Goal: Task Accomplishment & Management: Use online tool/utility

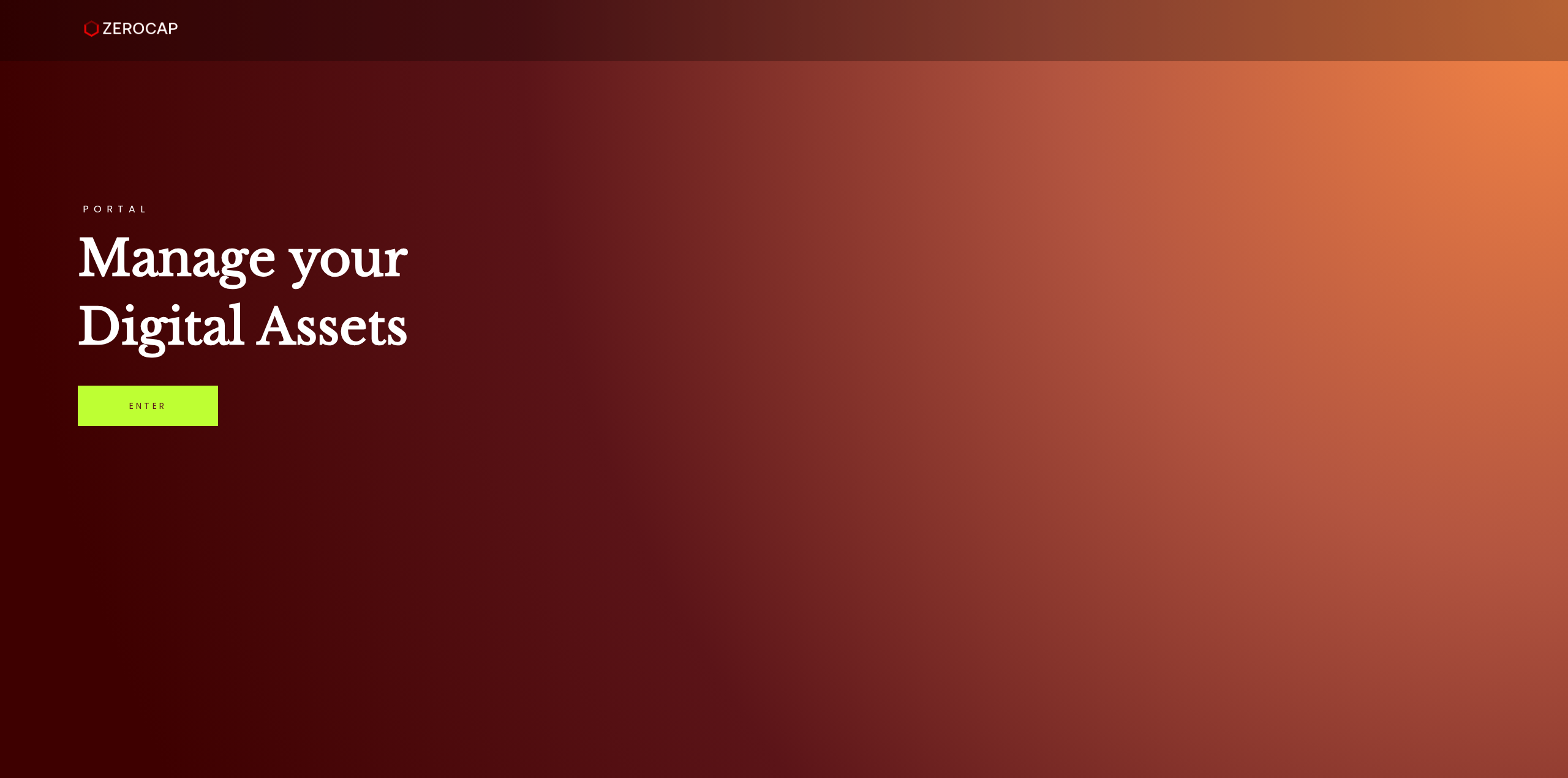
click at [164, 405] on link "Enter" at bounding box center [148, 405] width 140 height 40
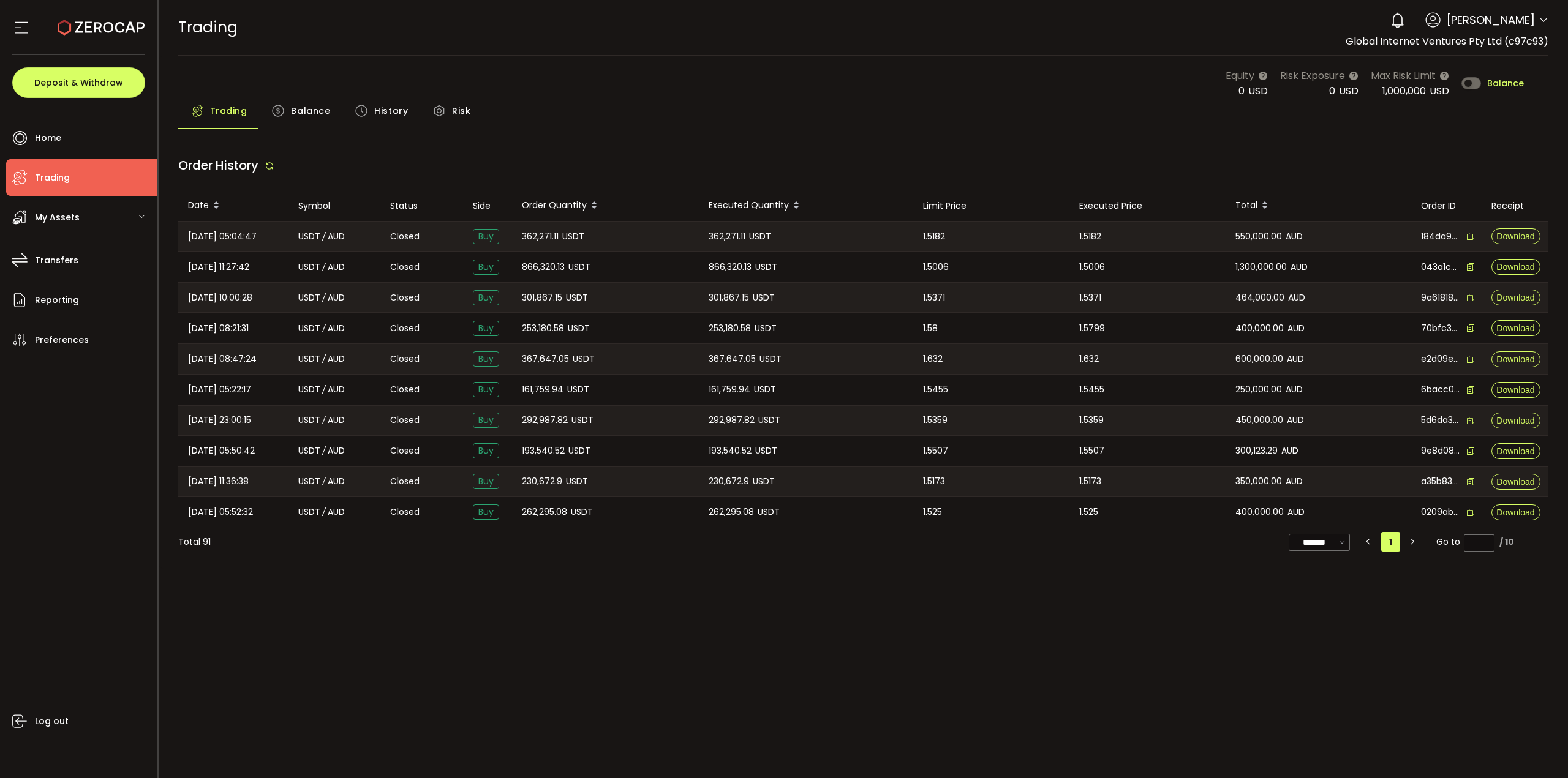
type input "***"
